Goal: Information Seeking & Learning: Find contact information

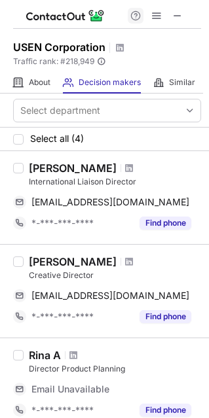
drag, startPoint x: 183, startPoint y: 13, endPoint x: 130, endPoint y: 16, distance: 53.1
click at [182, 14] on span at bounding box center [177, 15] width 10 height 10
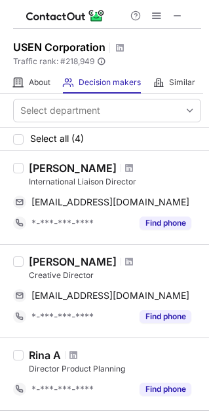
click at [120, 167] on div at bounding box center [129, 168] width 18 height 8
click at [125, 170] on span at bounding box center [129, 168] width 8 height 10
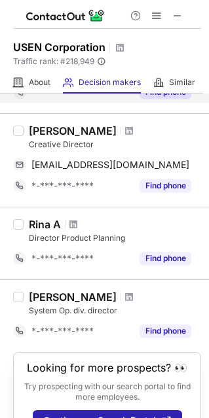
scroll to position [163, 0]
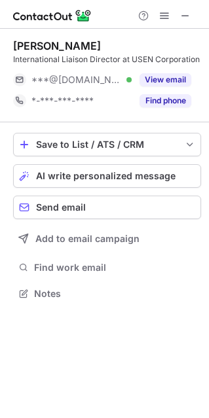
scroll to position [7, 7]
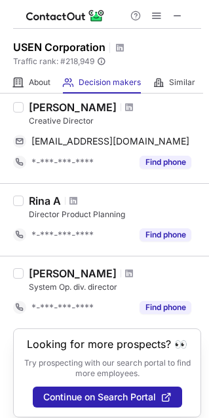
scroll to position [163, 0]
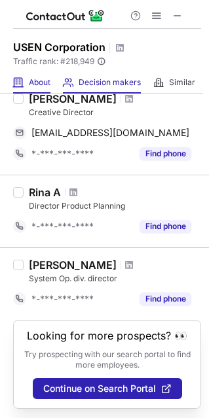
click at [40, 75] on div "About About Company" at bounding box center [31, 83] width 37 height 22
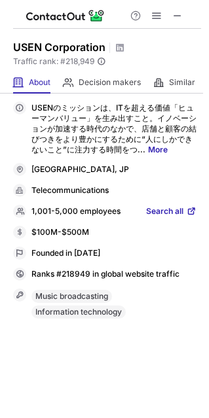
click at [159, 208] on span "Search all" at bounding box center [164, 212] width 37 height 12
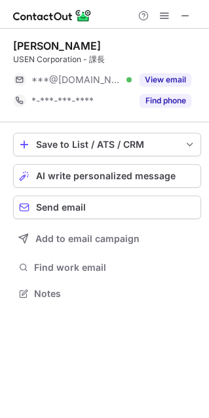
scroll to position [284, 209]
click at [181, 19] on span at bounding box center [185, 15] width 10 height 10
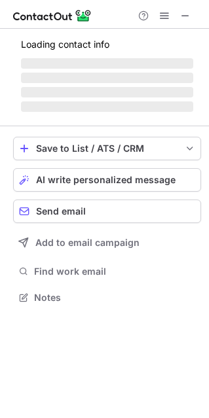
scroll to position [305, 209]
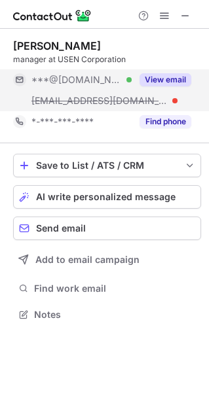
click at [163, 76] on button "View email" at bounding box center [165, 79] width 52 height 13
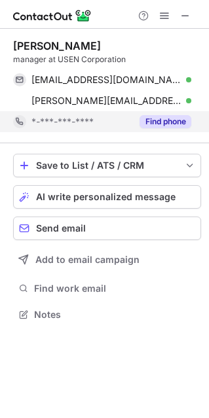
click at [151, 122] on button "Find phone" at bounding box center [165, 121] width 52 height 13
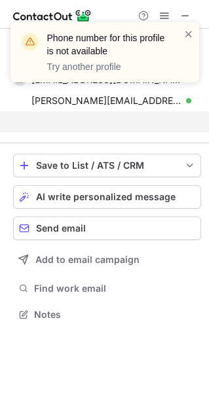
scroll to position [284, 209]
click at [195, 29] on div "Phone number for this profile is not available Try another profile" at bounding box center [104, 52] width 189 height 60
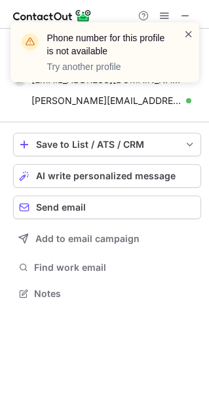
click at [193, 31] on span at bounding box center [188, 33] width 10 height 13
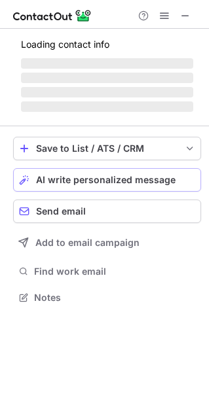
scroll to position [7, 7]
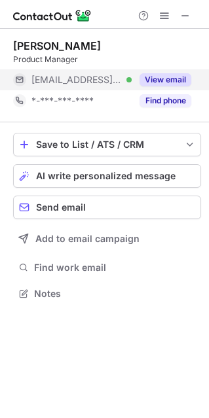
click at [175, 75] on button "View email" at bounding box center [165, 79] width 52 height 13
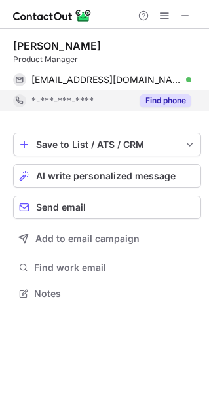
click at [160, 103] on button "Find phone" at bounding box center [165, 100] width 52 height 13
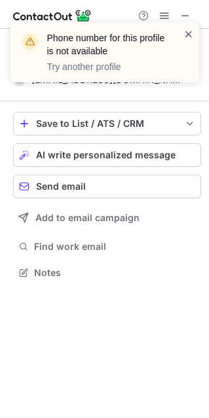
scroll to position [263, 209]
click at [187, 31] on span at bounding box center [188, 33] width 10 height 13
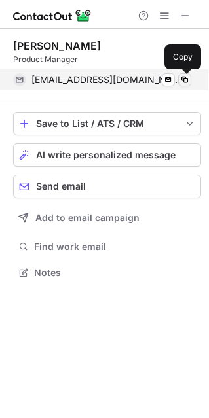
click at [181, 81] on span at bounding box center [184, 80] width 10 height 10
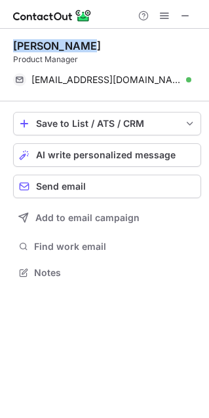
drag, startPoint x: 30, startPoint y: 46, endPoint x: 86, endPoint y: 39, distance: 56.2
click at [86, 39] on div "[PERSON_NAME] Product Manager [EMAIL_ADDRESS][DOMAIN_NAME] Verified Send email …" at bounding box center [104, 161] width 209 height 264
copy div "[PERSON_NAME]"
